Goal: Task Accomplishment & Management: Manage account settings

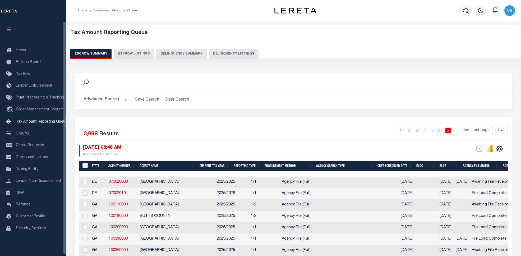
select select "100"
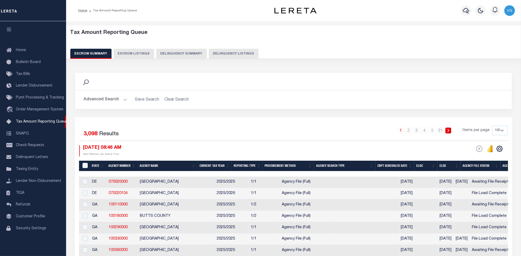
click at [218, 53] on button "Delinquency Listings" at bounding box center [234, 54] width 50 height 10
select select "100"
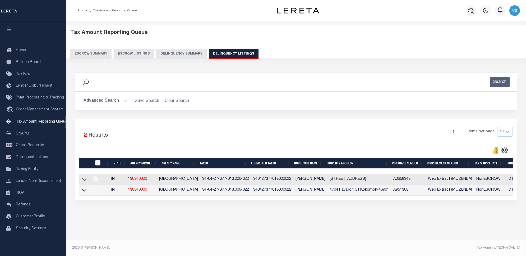
click at [116, 102] on button "Advanced Search" at bounding box center [106, 101] width 44 height 10
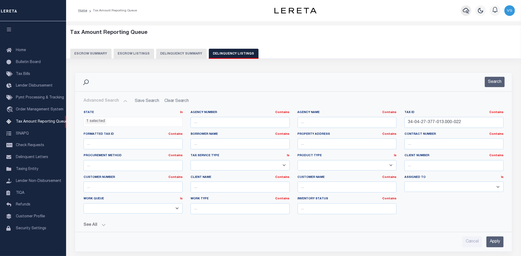
click at [468, 11] on icon "button" at bounding box center [466, 10] width 6 height 6
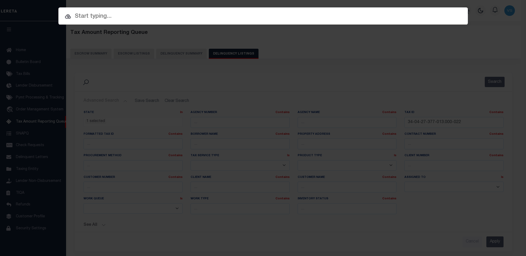
paste input "22156ND"
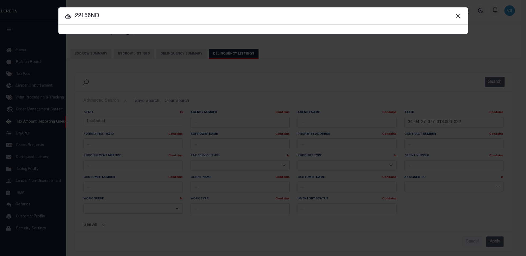
type input "22156ND"
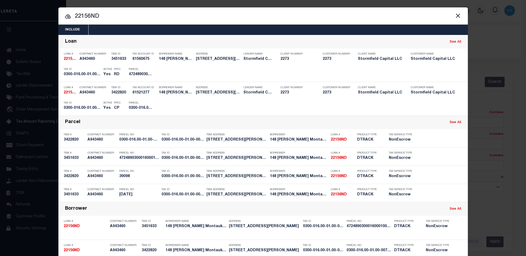
click at [126, 16] on input "22156ND" at bounding box center [262, 16] width 409 height 9
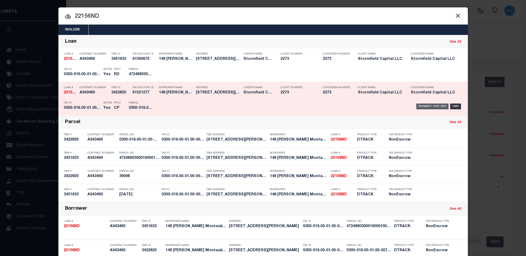
click at [427, 105] on div "Payment History" at bounding box center [432, 106] width 33 height 6
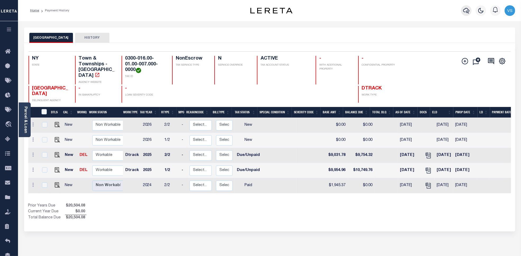
click at [466, 10] on icon "button" at bounding box center [466, 10] width 6 height 6
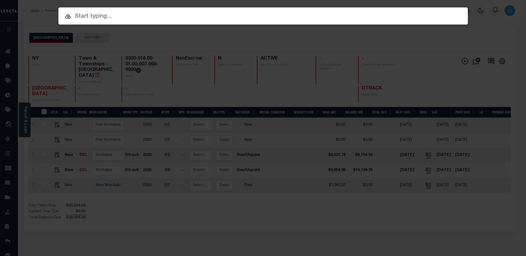
click at [164, 17] on input "text" at bounding box center [262, 16] width 409 height 9
paste input "23157"
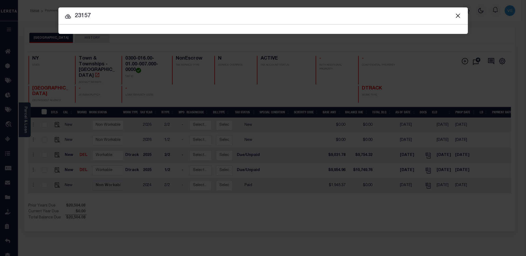
type input "23157"
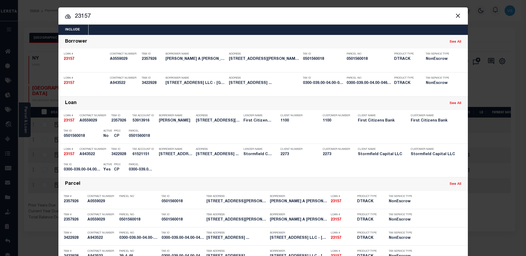
click at [123, 14] on input "23157" at bounding box center [262, 16] width 409 height 9
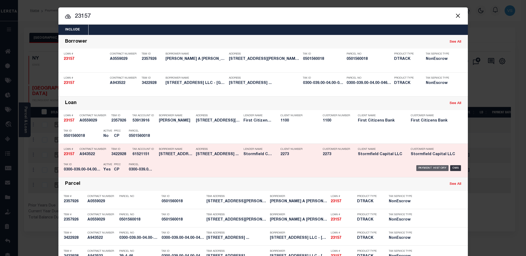
click at [422, 166] on div "Payment History" at bounding box center [432, 168] width 33 height 6
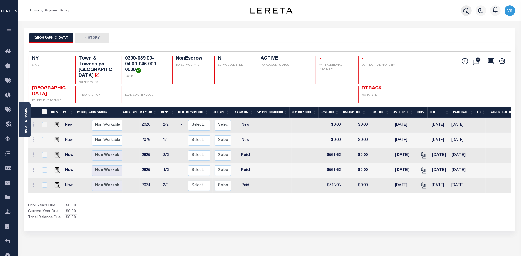
click at [466, 11] on icon "button" at bounding box center [466, 10] width 6 height 6
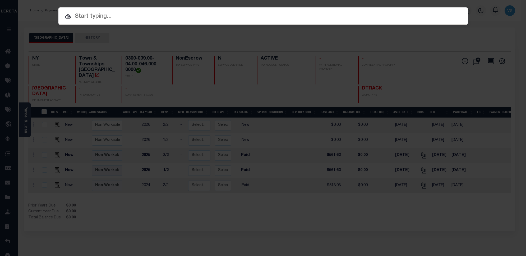
paste input "24018ND"
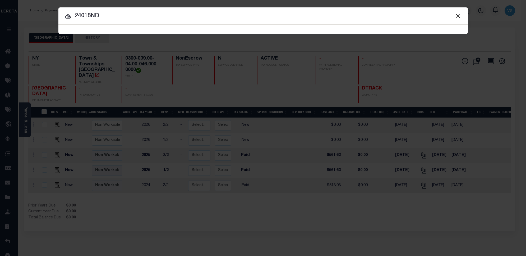
type input "24018ND"
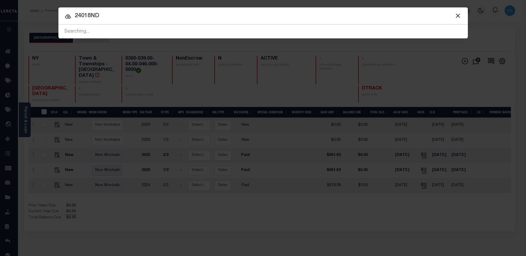
click at [117, 15] on input "24018ND" at bounding box center [262, 15] width 409 height 9
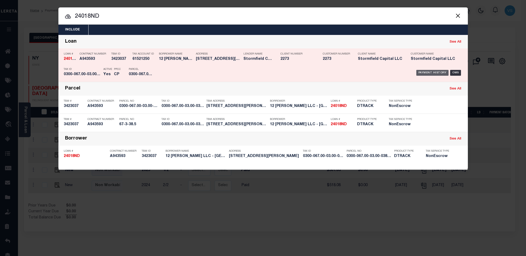
click at [424, 71] on div "Payment History" at bounding box center [432, 73] width 33 height 6
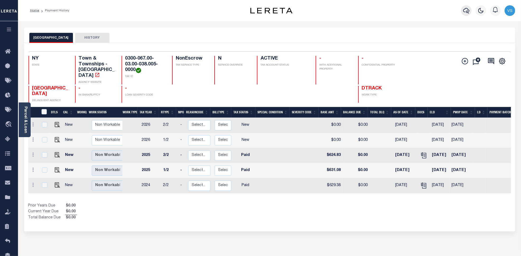
click at [464, 12] on icon "button" at bounding box center [466, 11] width 6 height 6
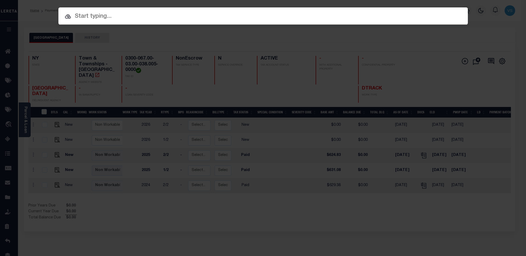
paste input "24230"
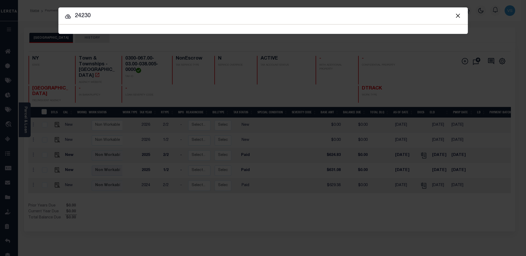
type input "24230"
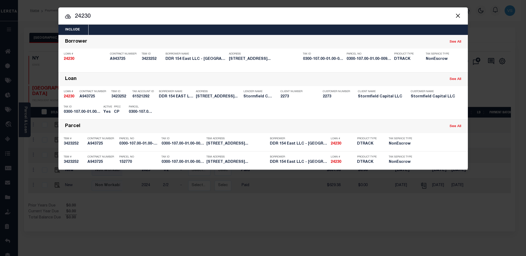
click at [123, 17] on input "24230" at bounding box center [262, 16] width 409 height 9
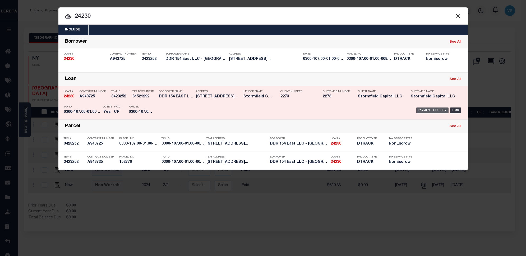
click at [425, 110] on div "Payment History" at bounding box center [432, 110] width 33 height 6
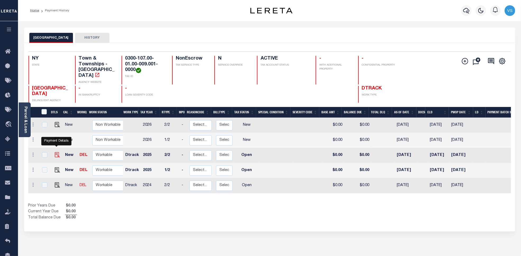
click at [55, 152] on img "" at bounding box center [57, 154] width 5 height 5
checkbox input "true"
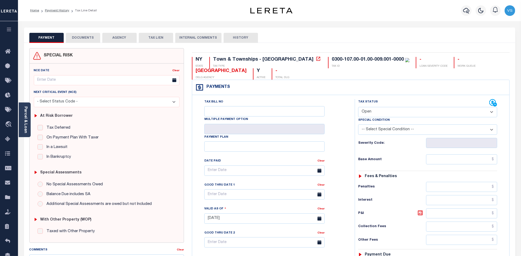
click at [374, 114] on select "- Select Status Code - Open Due/Unpaid Paid Incomplete No Tax Due Internal Refu…" at bounding box center [427, 112] width 139 height 10
select select "PYD"
click at [358, 107] on select "- Select Status Code - Open Due/Unpaid Paid Incomplete No Tax Due Internal Refu…" at bounding box center [427, 112] width 139 height 10
type input "[DATE]"
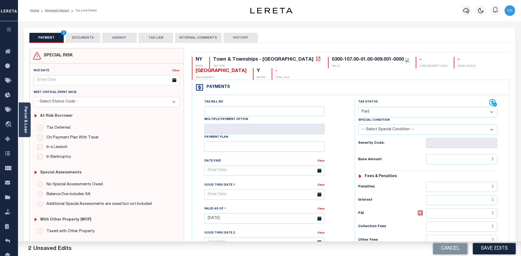
click at [80, 37] on button "DOCUMENTS" at bounding box center [83, 38] width 34 height 10
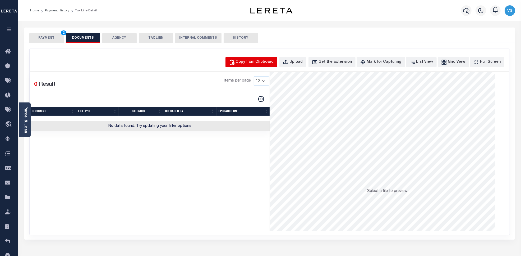
click at [256, 63] on div "Copy from Clipboard" at bounding box center [255, 62] width 38 height 6
select select "POP"
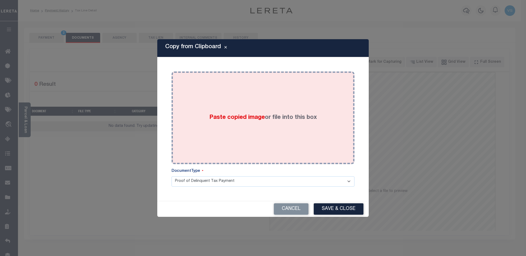
click at [269, 118] on label "Paste copied image or file into this box" at bounding box center [263, 117] width 108 height 9
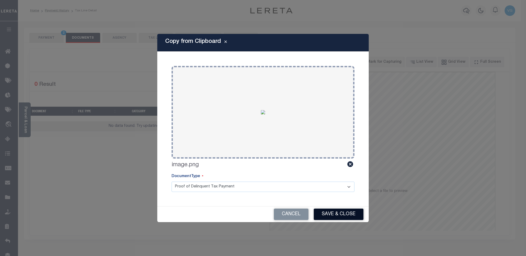
click at [327, 213] on button "Save & Close" at bounding box center [339, 213] width 50 height 11
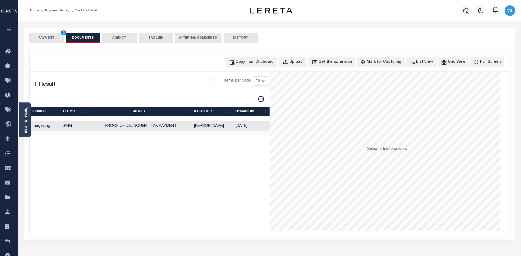
click at [53, 40] on button "PAYMENT 2" at bounding box center [46, 38] width 34 height 10
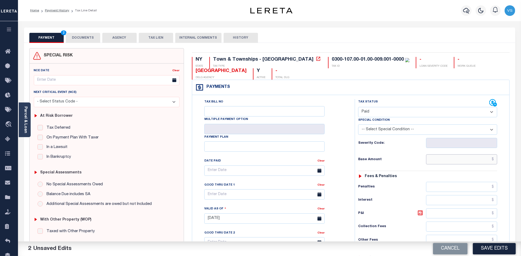
drag, startPoint x: 437, startPoint y: 160, endPoint x: 447, endPoint y: 167, distance: 12.7
click at [437, 160] on input "text" at bounding box center [461, 159] width 71 height 10
paste input "1,868.01"
type input "$1,868.01"
click at [495, 251] on button "Save Edits" at bounding box center [494, 248] width 43 height 11
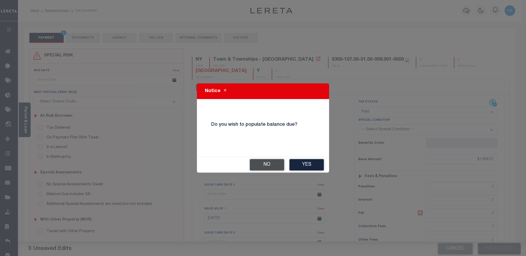
click at [258, 165] on button "No" at bounding box center [267, 164] width 34 height 11
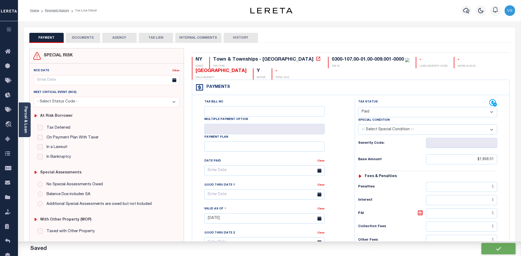
checkbox input "false"
type input "$1,868.01"
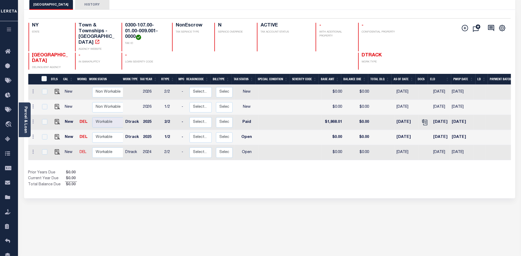
scroll to position [66, 0]
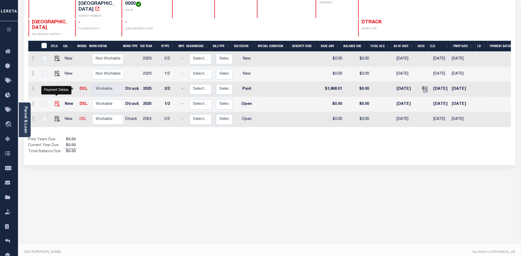
click at [57, 101] on img "" at bounding box center [57, 103] width 5 height 5
checkbox input "true"
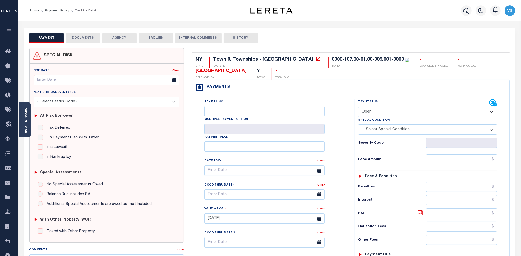
click at [384, 111] on select "- Select Status Code - Open Due/Unpaid Paid Incomplete No Tax Due Internal Refu…" at bounding box center [427, 112] width 139 height 10
select select "PYD"
click at [358, 107] on select "- Select Status Code - Open Due/Unpaid Paid Incomplete No Tax Due Internal Refu…" at bounding box center [427, 112] width 139 height 10
type input "[DATE]"
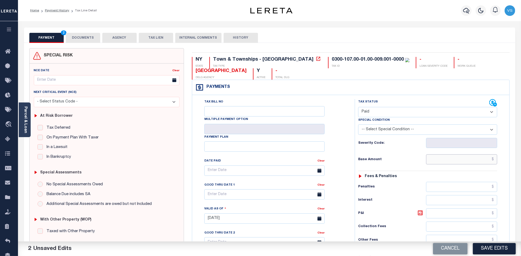
click at [475, 160] on input "text" at bounding box center [461, 159] width 71 height 10
paste input "1,868.01"
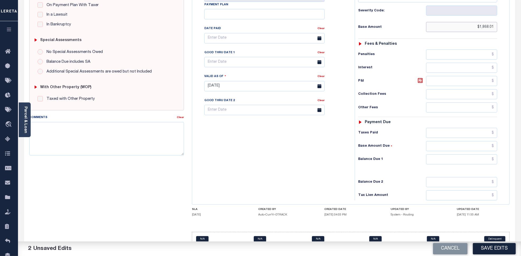
type input "$1,868.01"
click at [111, 145] on textarea "Comments" at bounding box center [106, 138] width 155 height 33
type textarea "Please see the attached 2025 2/2 - VS"
drag, startPoint x: 484, startPoint y: 247, endPoint x: 484, endPoint y: 240, distance: 6.6
click at [484, 247] on button "Save Edits" at bounding box center [494, 248] width 43 height 11
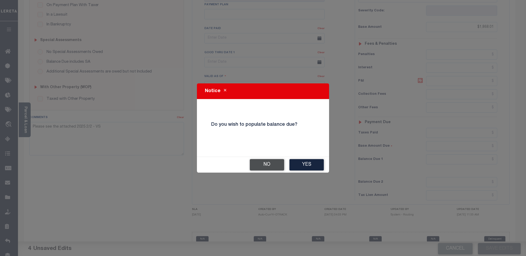
click at [270, 165] on button "No" at bounding box center [267, 164] width 34 height 11
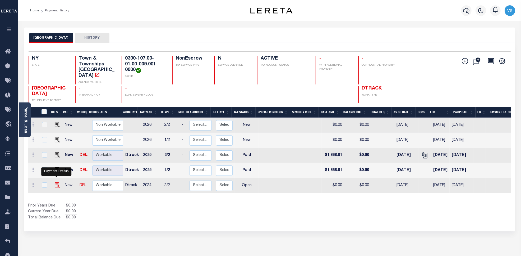
click at [55, 182] on img "" at bounding box center [57, 184] width 5 height 5
checkbox input "true"
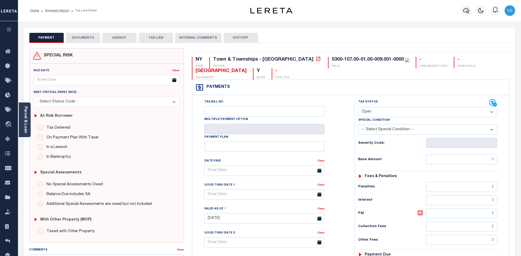
drag, startPoint x: 371, startPoint y: 112, endPoint x: 371, endPoint y: 119, distance: 7.1
click at [371, 112] on select "- Select Status Code - Open Due/Unpaid Paid Incomplete No Tax Due Internal Refu…" at bounding box center [427, 112] width 139 height 10
select select "PYD"
click at [358, 107] on select "- Select Status Code - Open Due/Unpaid Paid Incomplete No Tax Due Internal Refu…" at bounding box center [427, 112] width 139 height 10
type input "[DATE]"
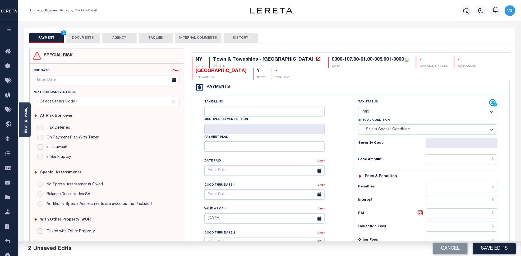
scroll to position [66, 0]
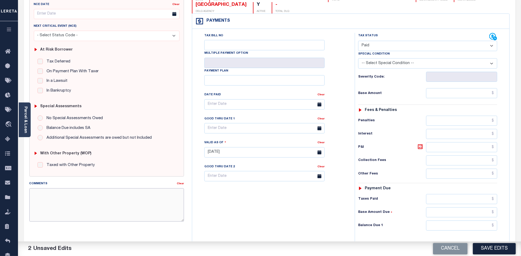
click at [138, 199] on textarea "Comments" at bounding box center [106, 204] width 155 height 33
paste textarea "Please see the attached 2025 2/2 - VS"
type textarea "Please see the attached 2025 2/2 - VS"
drag, startPoint x: 501, startPoint y: 250, endPoint x: 484, endPoint y: 205, distance: 48.1
click at [501, 250] on button "Save Edits" at bounding box center [494, 248] width 43 height 11
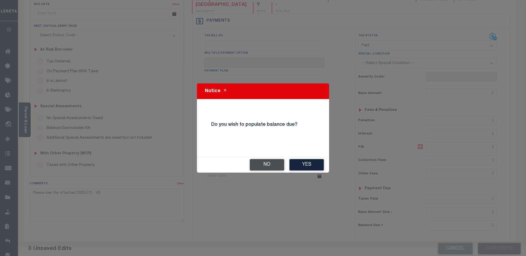
click at [257, 161] on button "No" at bounding box center [267, 164] width 34 height 11
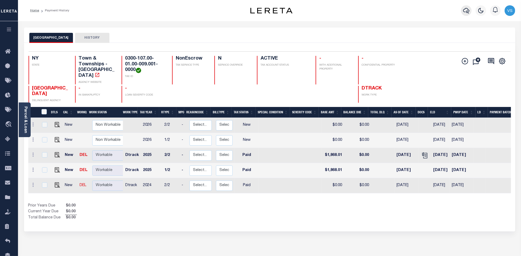
click at [466, 12] on icon "button" at bounding box center [466, 11] width 6 height 6
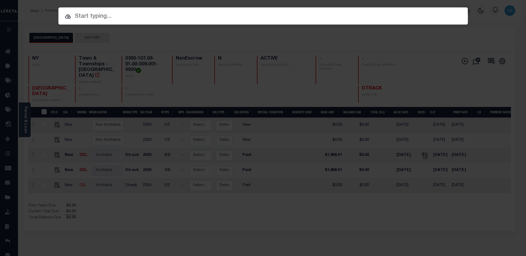
paste input "24247ND"
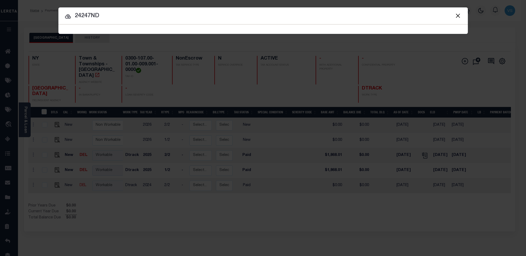
type input "24247ND"
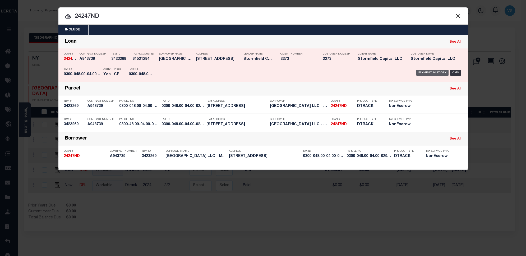
click at [443, 74] on div "Payment History" at bounding box center [432, 73] width 33 height 6
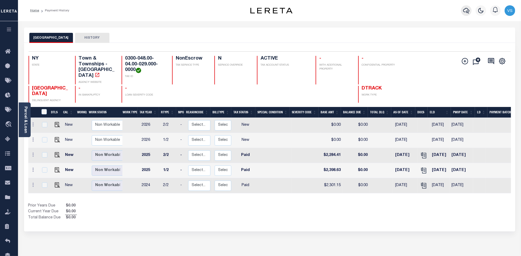
click at [468, 9] on icon "button" at bounding box center [466, 11] width 6 height 6
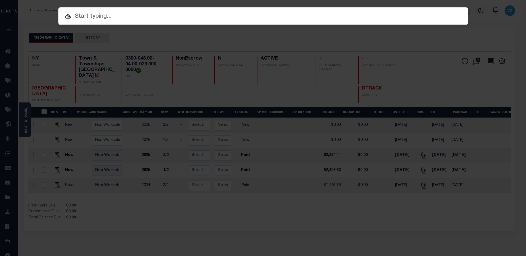
click at [200, 27] on div "Include Loans TBM Customers Borrowers Payments (Lender Non-Disb) Payments (Lend…" at bounding box center [263, 128] width 526 height 256
click at [180, 15] on input "text" at bounding box center [262, 16] width 409 height 9
paste input "24265ND"
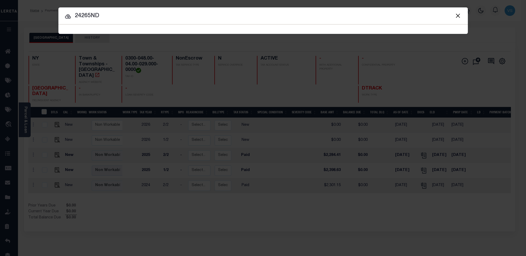
type input "24265ND"
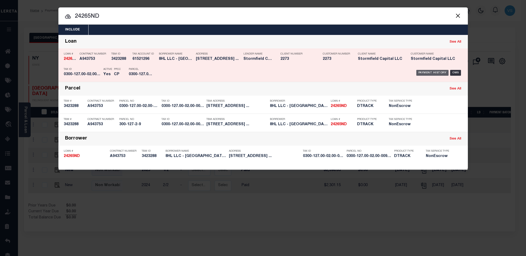
click at [438, 73] on div "Payment History" at bounding box center [432, 73] width 33 height 6
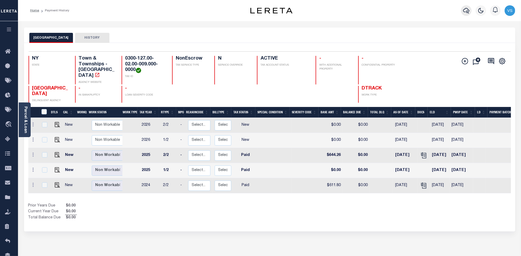
click at [465, 11] on icon "button" at bounding box center [466, 10] width 6 height 6
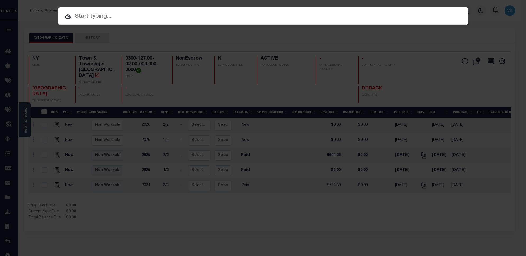
paste input "24280ND"
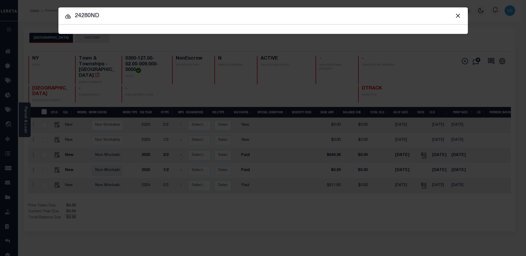
type input "24280ND"
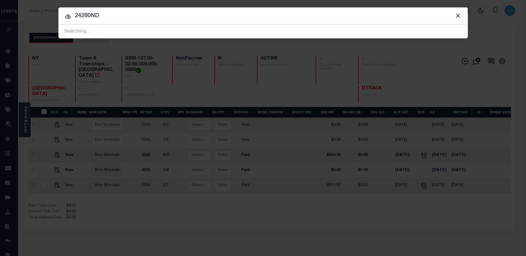
click at [126, 15] on input "24280ND" at bounding box center [262, 15] width 409 height 9
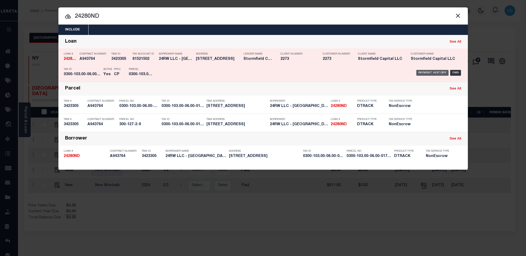
click at [424, 75] on div "Payment History" at bounding box center [432, 73] width 33 height 6
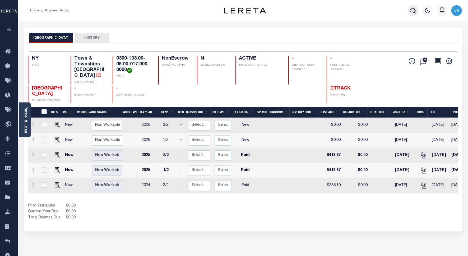
click at [414, 11] on icon "button" at bounding box center [413, 10] width 6 height 6
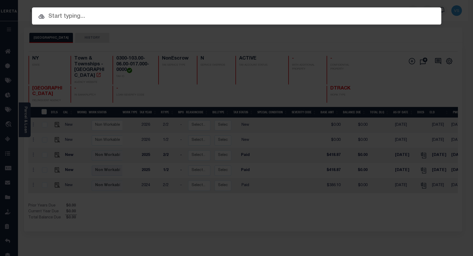
paste input "4.70925E+12"
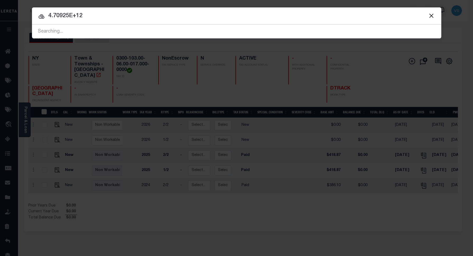
click at [81, 15] on input "4.70925E+12" at bounding box center [236, 15] width 409 height 9
paste input "707220028451"
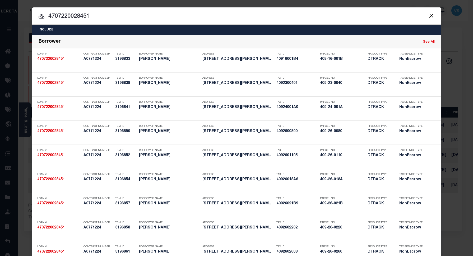
click at [75, 14] on input "4707220028451" at bounding box center [236, 16] width 409 height 9
paste input "9250038311.00"
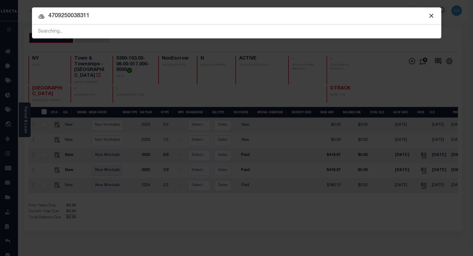
type input "4709250038311"
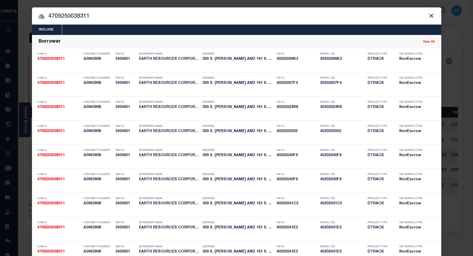
click at [114, 11] on div at bounding box center [236, 15] width 409 height 17
click at [114, 15] on input "4709250038311" at bounding box center [236, 16] width 409 height 9
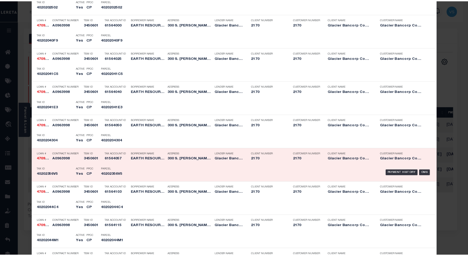
scroll to position [542, 0]
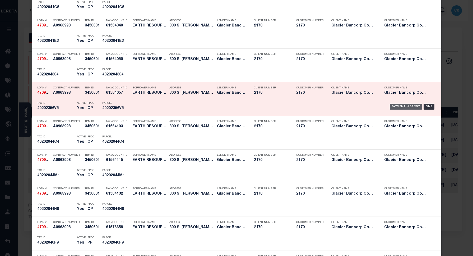
click at [392, 104] on div "Payment History" at bounding box center [406, 107] width 33 height 6
